Goal: Information Seeking & Learning: Find specific fact

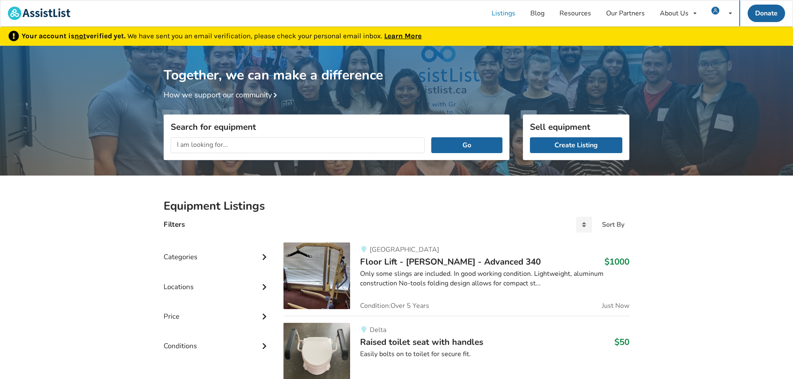
click at [257, 143] on div "Search for equipment Go" at bounding box center [336, 137] width 346 height 46
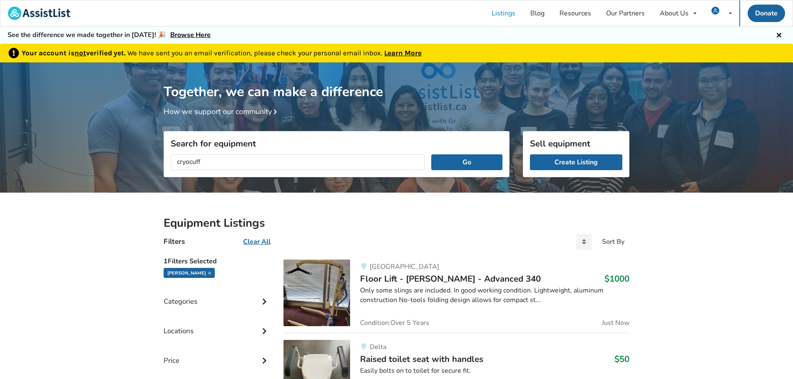
click at [431, 154] on button "Go" at bounding box center [466, 162] width 71 height 16
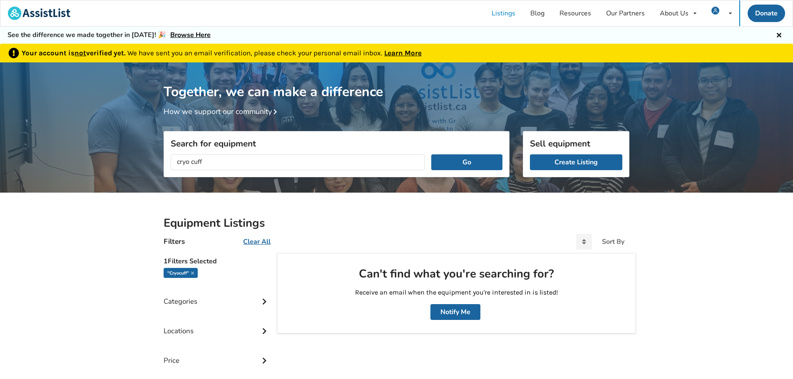
click at [431, 154] on button "Go" at bounding box center [466, 162] width 71 height 16
type input "c"
click at [431, 154] on button "Go" at bounding box center [466, 162] width 71 height 16
type input "i"
click at [431, 154] on button "Go" at bounding box center [466, 162] width 71 height 16
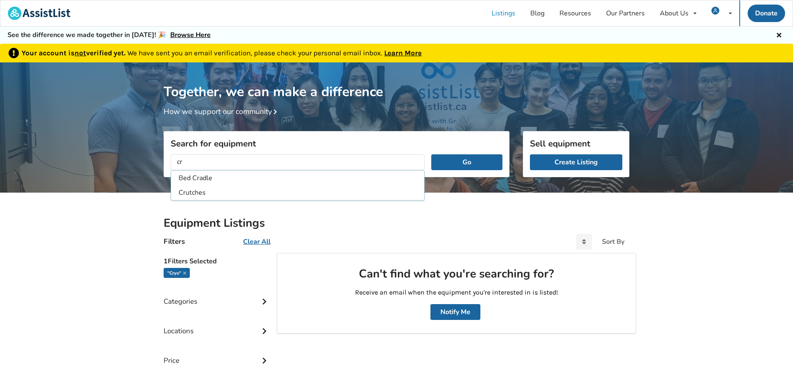
type input "c"
